Goal: Information Seeking & Learning: Understand process/instructions

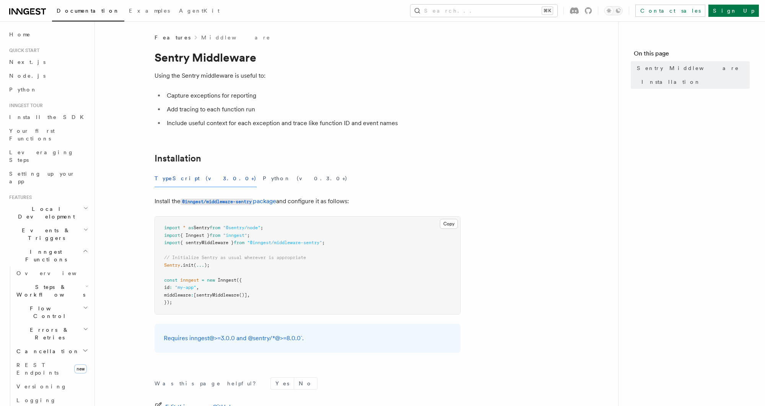
drag, startPoint x: 330, startPoint y: 133, endPoint x: 203, endPoint y: 150, distance: 128.8
click at [203, 150] on article "Features Middleware Sentry Middleware Using the Sentry middleware is useful to:…" at bounding box center [356, 269] width 499 height 471
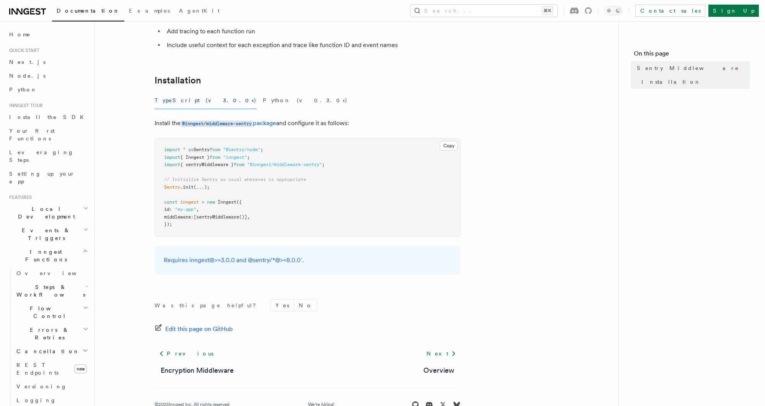
scroll to position [98, 0]
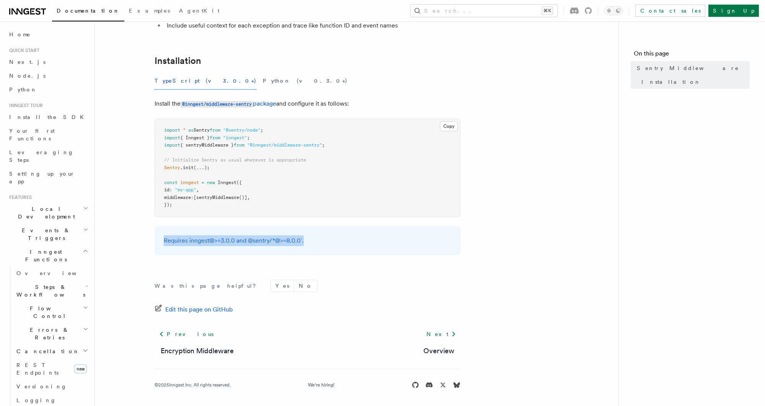
drag, startPoint x: 309, startPoint y: 241, endPoint x: 154, endPoint y: 242, distance: 155.7
click at [154, 242] on article "Features Middleware Sentry Middleware Using the Sentry middleware is useful to:…" at bounding box center [356, 171] width 499 height 471
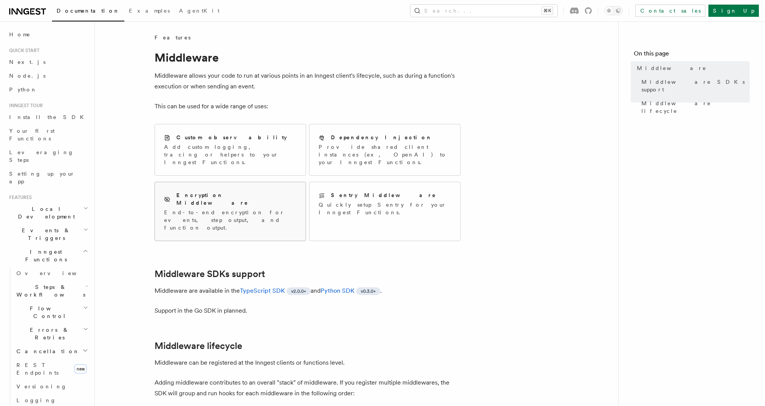
click at [246, 191] on div "Encryption Middleware End-to-end encryption for events, step output, and functi…" at bounding box center [230, 211] width 132 height 40
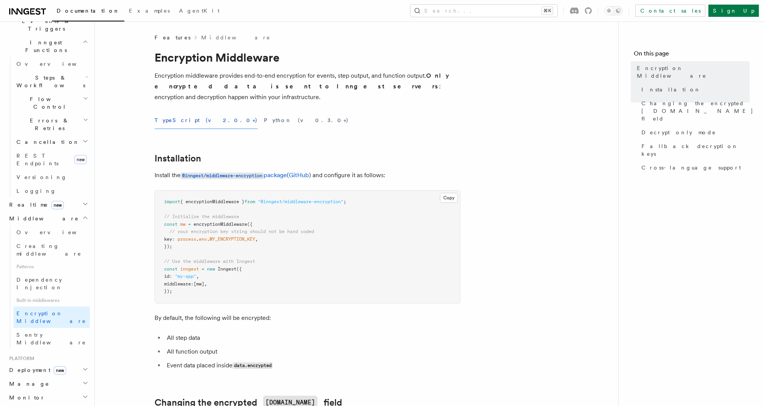
scroll to position [213, 0]
click at [56, 239] on span "Creating middleware" at bounding box center [48, 246] width 65 height 14
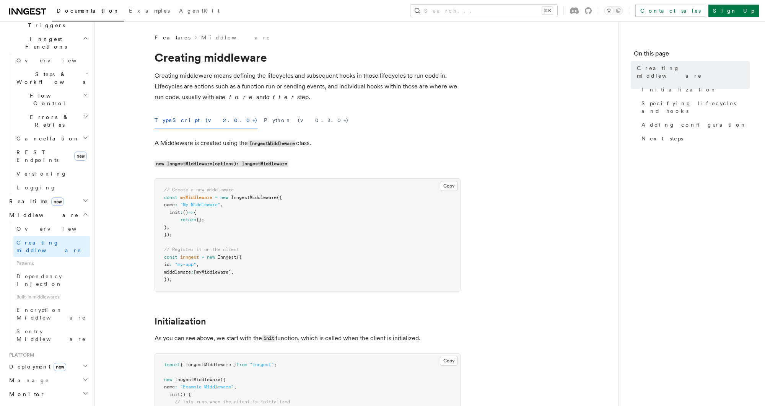
click at [263, 265] on pre "// Create a new middleware const myMiddleware = new InngestMiddleware ({ name :…" at bounding box center [307, 235] width 305 height 112
click at [232, 280] on pre "// Create a new middleware const myMiddleware = new InngestMiddleware ({ name :…" at bounding box center [307, 235] width 305 height 112
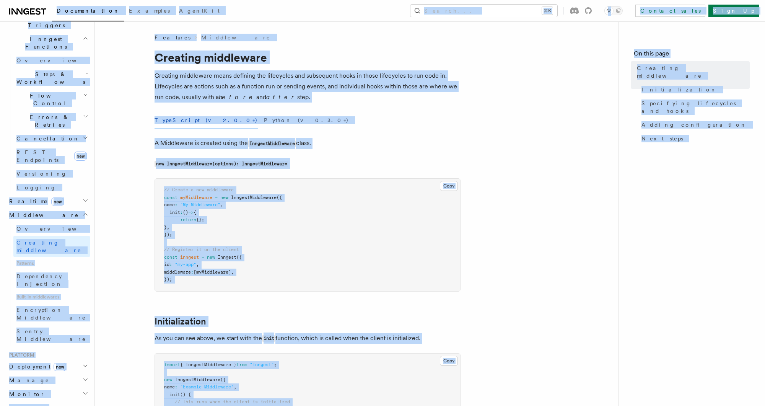
copy body "Documentation Examples AgentKit Search... ⌘K Contact sales Sign Up Search... Do…"
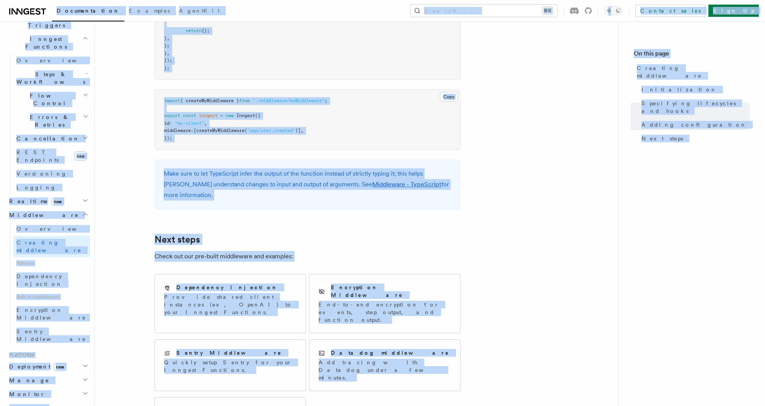
scroll to position [1397, 0]
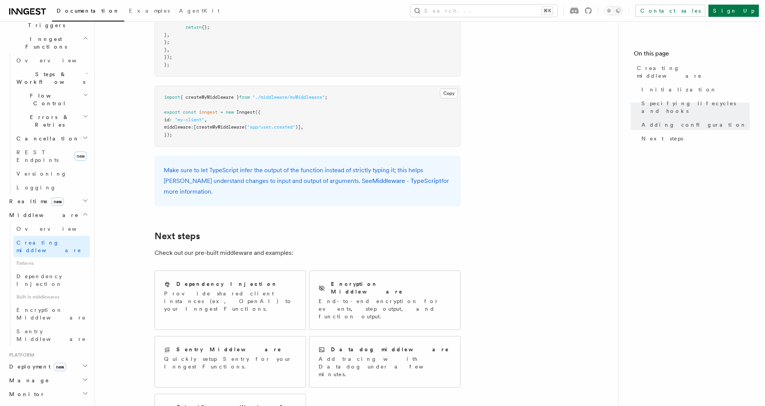
click at [247, 177] on p "Make sure to let TypeScript infer the output of the function instead of strictl…" at bounding box center [308, 181] width 288 height 32
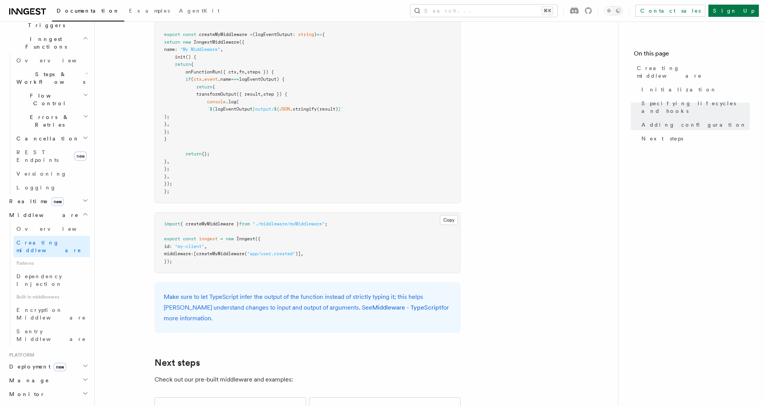
scroll to position [1260, 0]
